Goal: Transaction & Acquisition: Download file/media

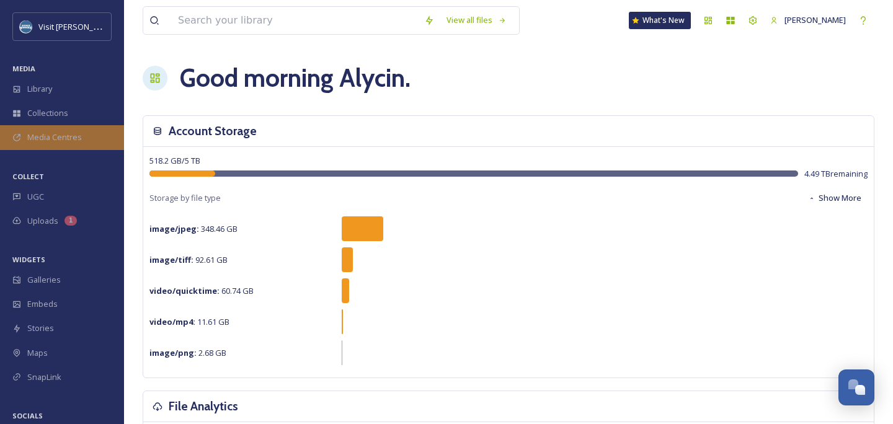
click at [44, 128] on div "Media Centres" at bounding box center [62, 137] width 124 height 24
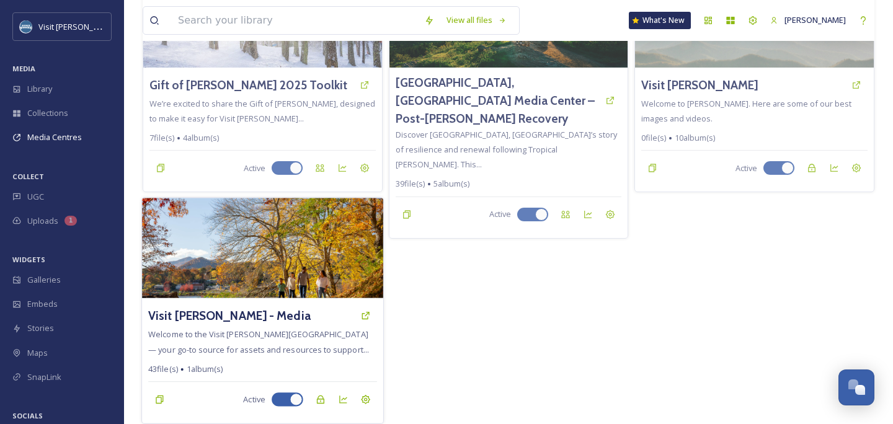
scroll to position [146, 0]
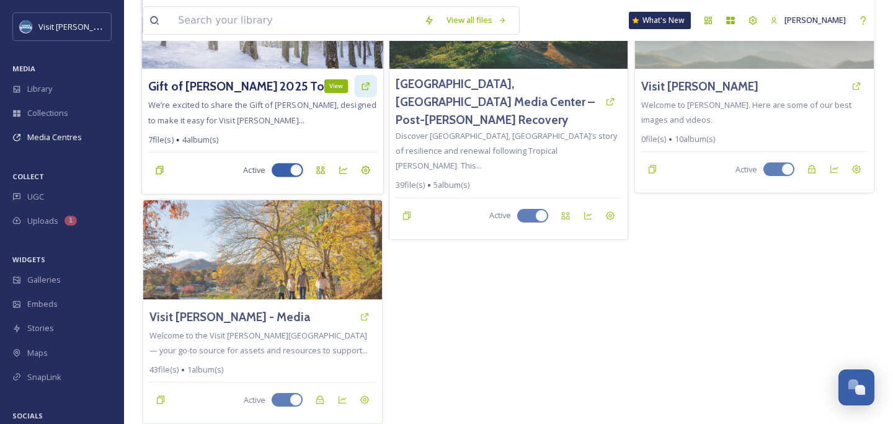
click at [372, 87] on div "View" at bounding box center [365, 86] width 22 height 22
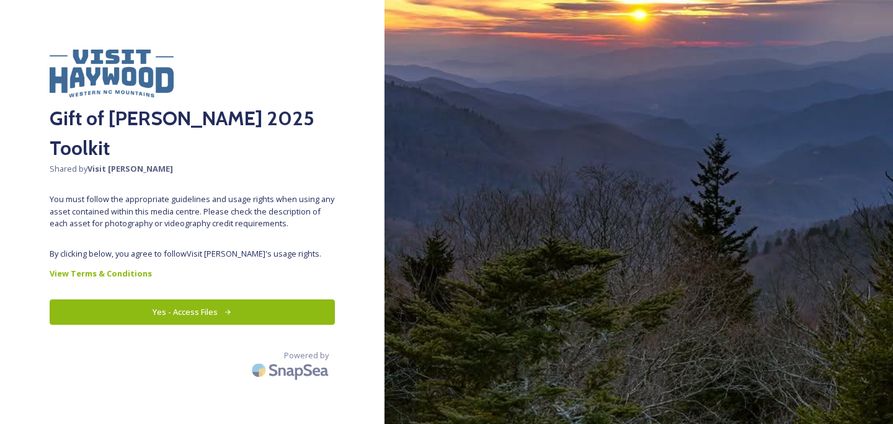
click at [242, 299] on button "Yes - Access Files" at bounding box center [192, 311] width 285 height 25
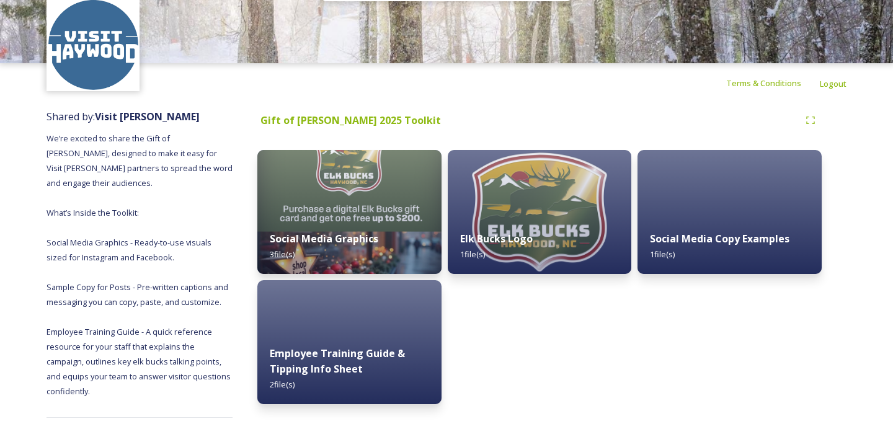
scroll to position [48, 0]
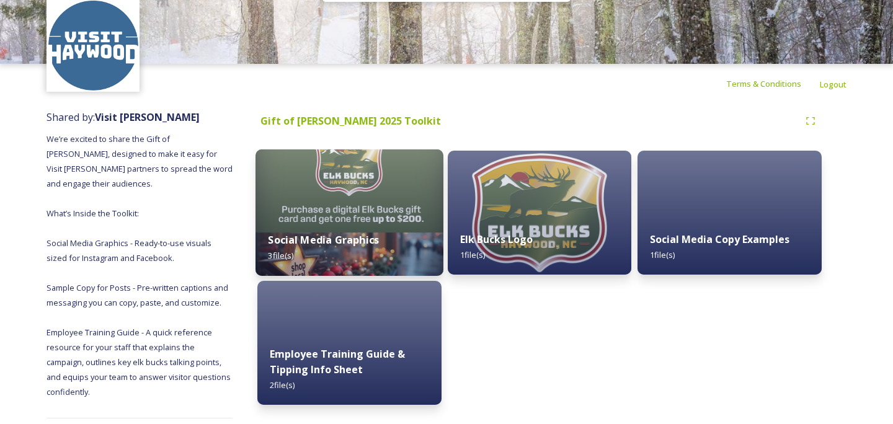
click at [351, 231] on div "Social Media Graphics 3 file(s)" at bounding box center [349, 247] width 188 height 56
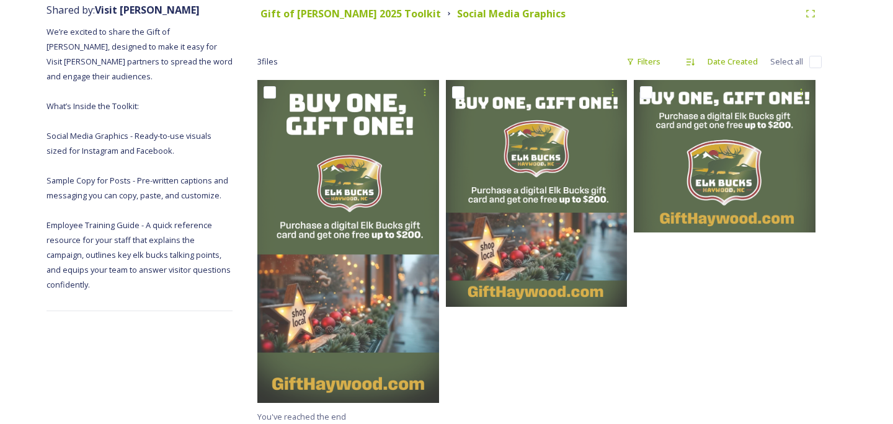
scroll to position [156, 0]
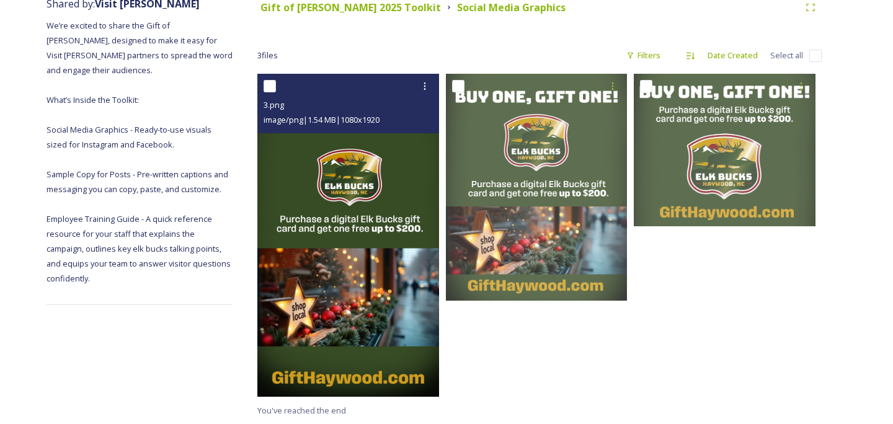
click at [378, 265] on img at bounding box center [348, 235] width 182 height 323
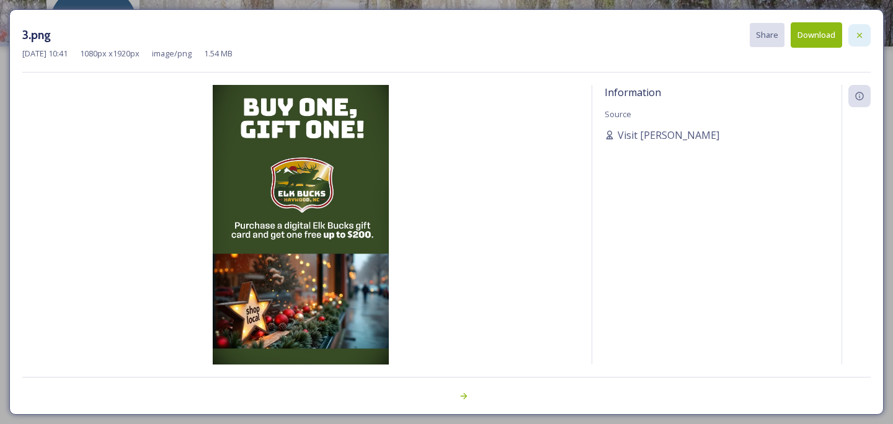
click at [865, 33] on div at bounding box center [859, 35] width 22 height 22
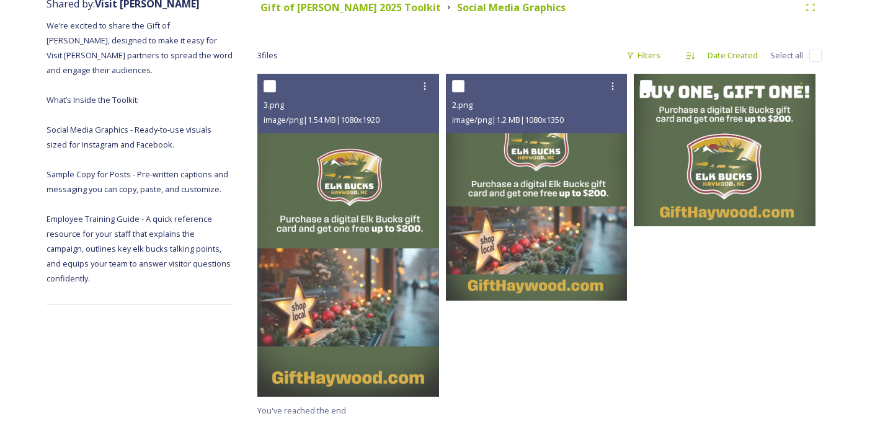
scroll to position [161, 0]
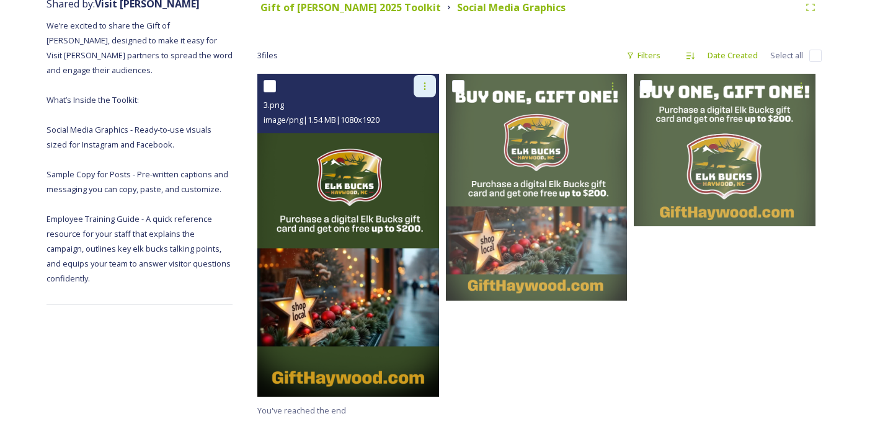
click at [426, 84] on icon at bounding box center [425, 86] width 10 height 10
click at [420, 135] on span "Download" at bounding box center [410, 137] width 38 height 12
